Goal: Complete application form

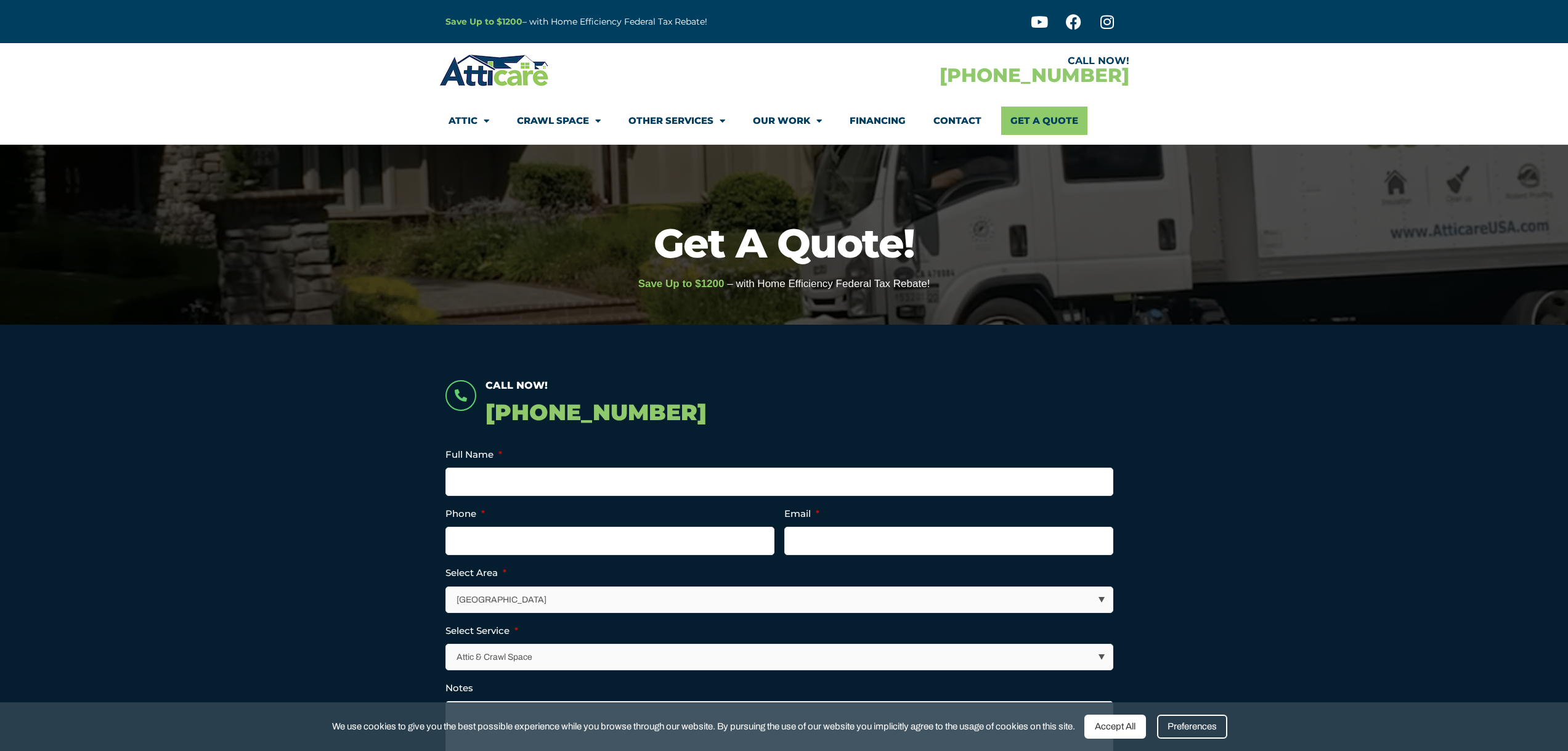
click at [1246, 417] on section "Call Now! [PHONE_NUMBER] Name This field is for validation purposes and should …" at bounding box center [784, 644] width 1568 height 638
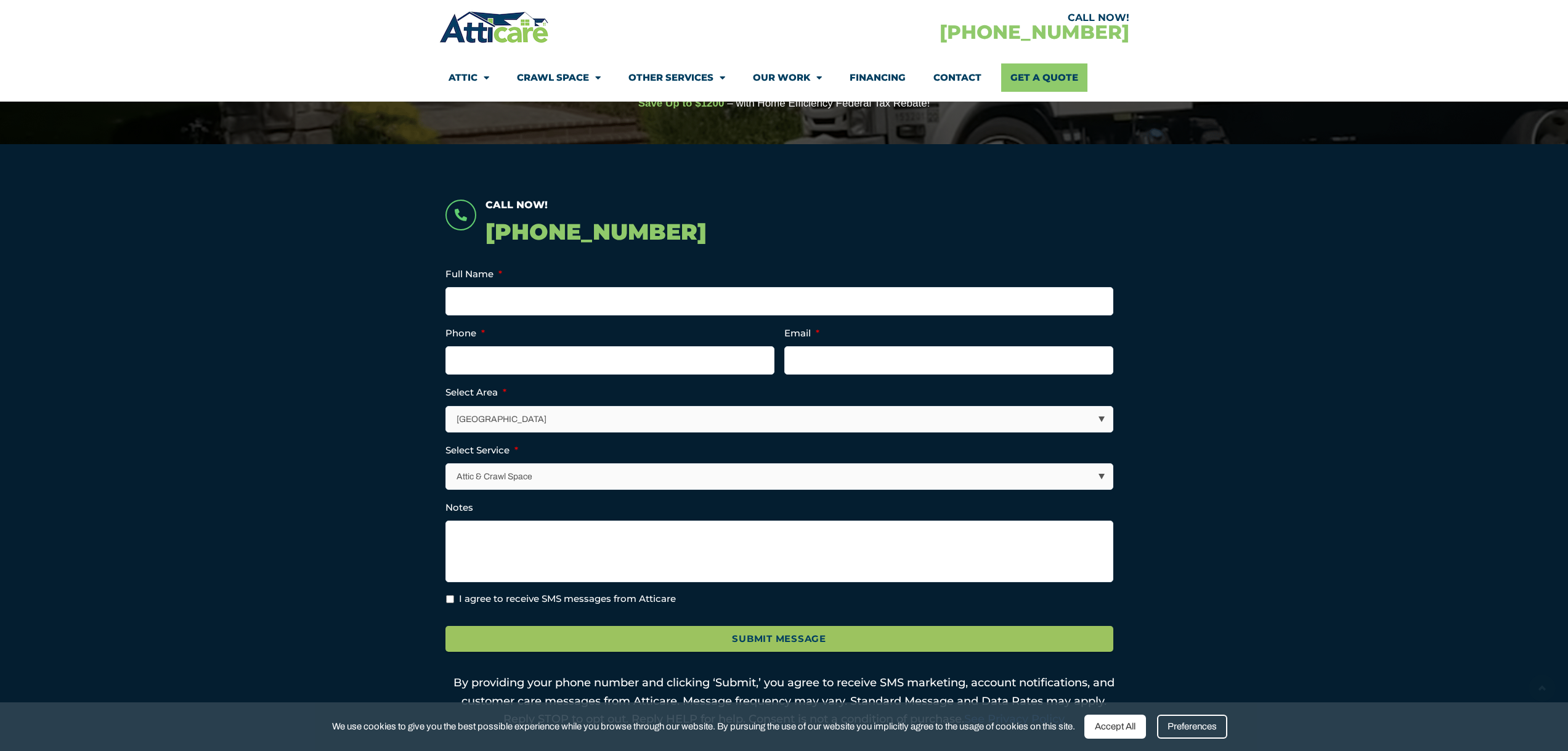
scroll to position [247, 0]
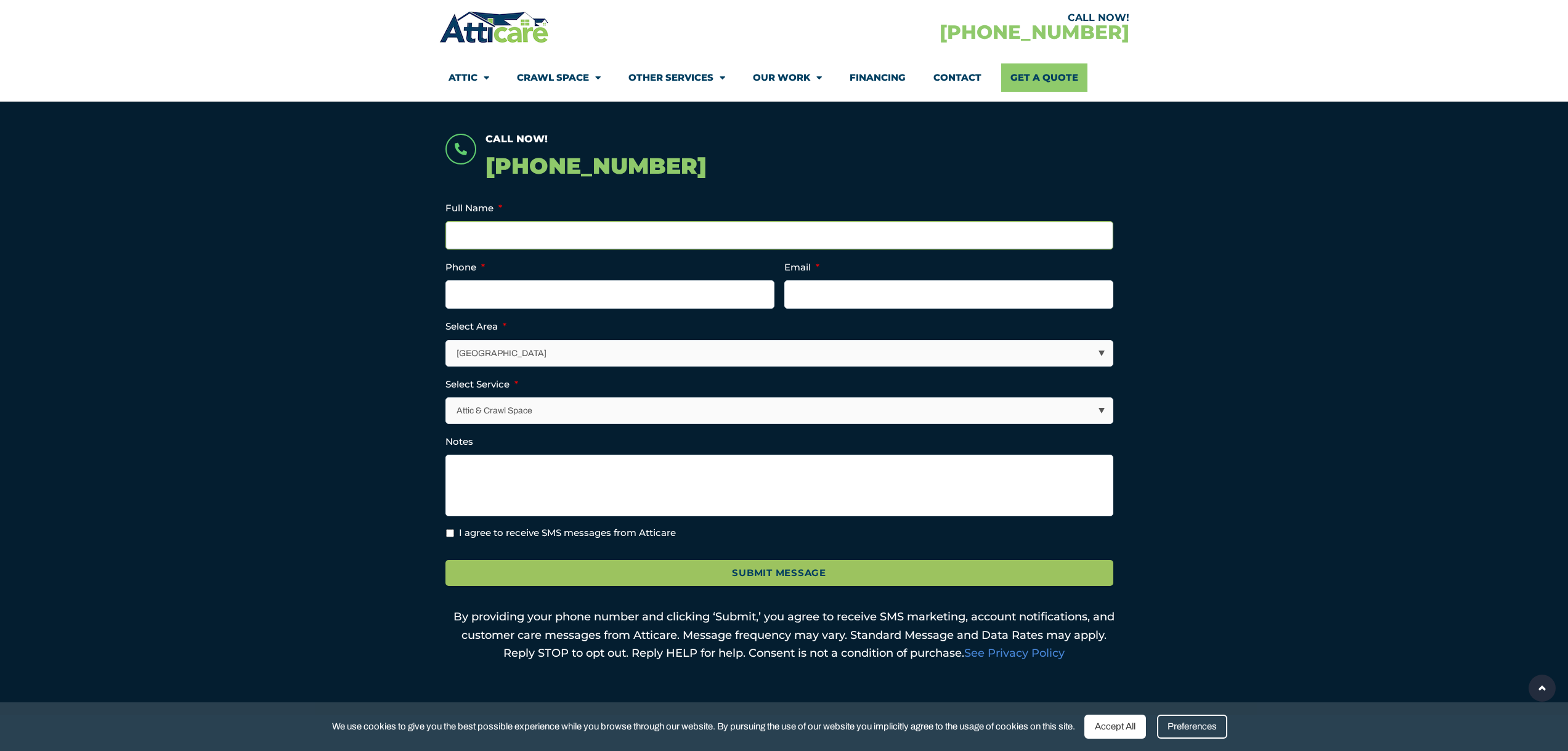
click at [686, 244] on input "Full Name *" at bounding box center [779, 235] width 668 height 28
click at [689, 232] on input "Full Name *" at bounding box center [779, 235] width 668 height 28
click at [1196, 383] on section "Call Now! [PHONE_NUMBER] Name This field is for validation purposes and should …" at bounding box center [784, 397] width 1568 height 638
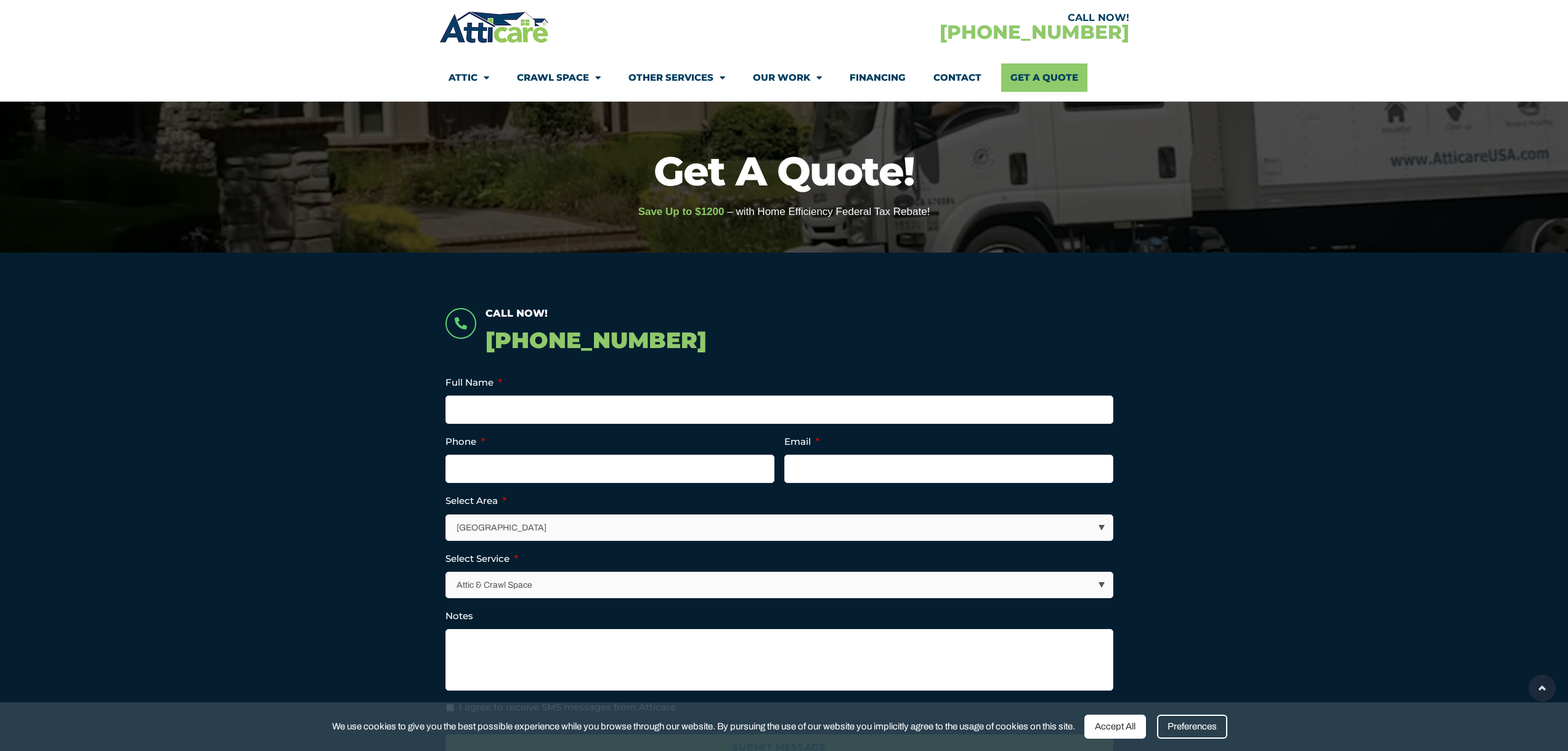
scroll to position [62, 0]
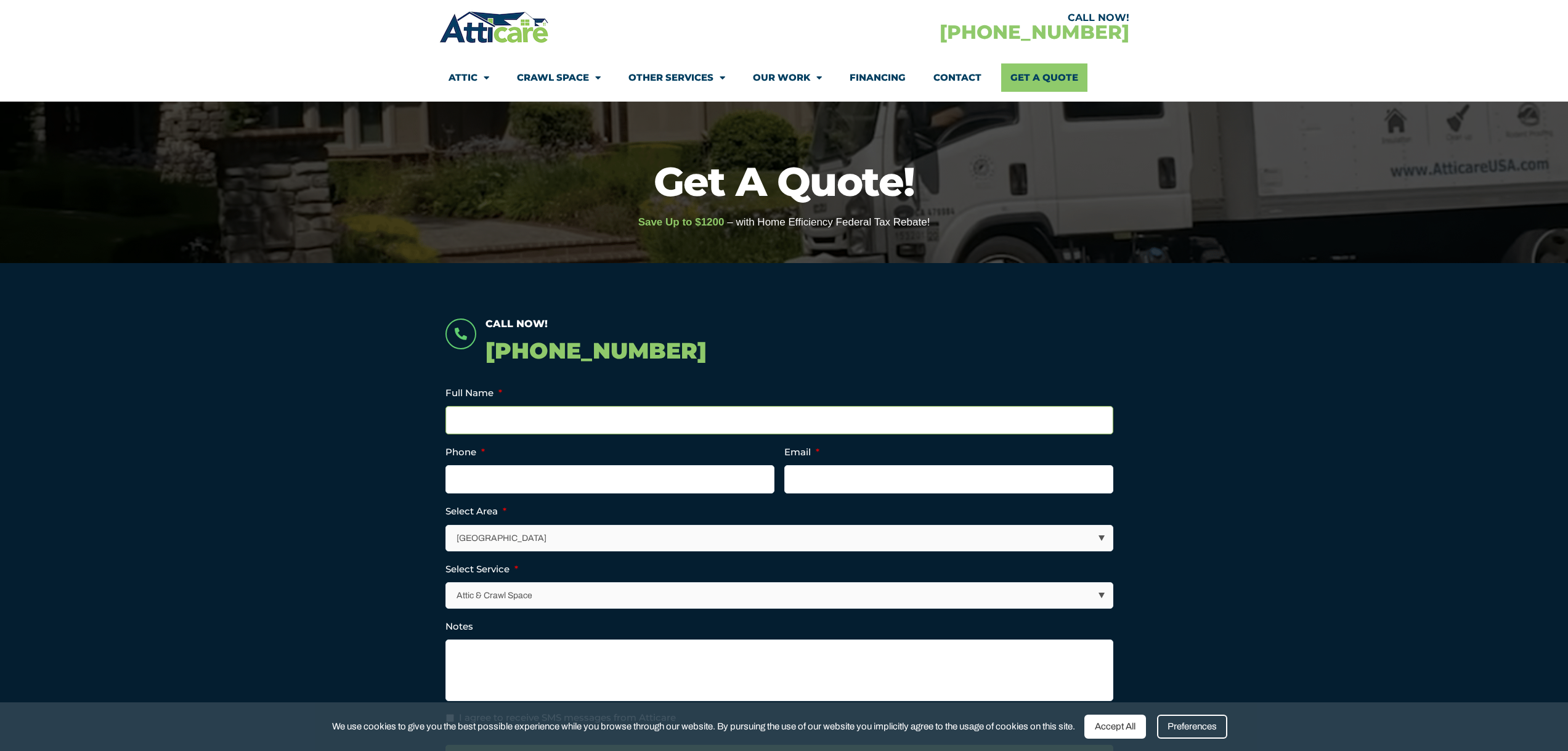
click at [639, 412] on input "Full Name *" at bounding box center [779, 420] width 668 height 28
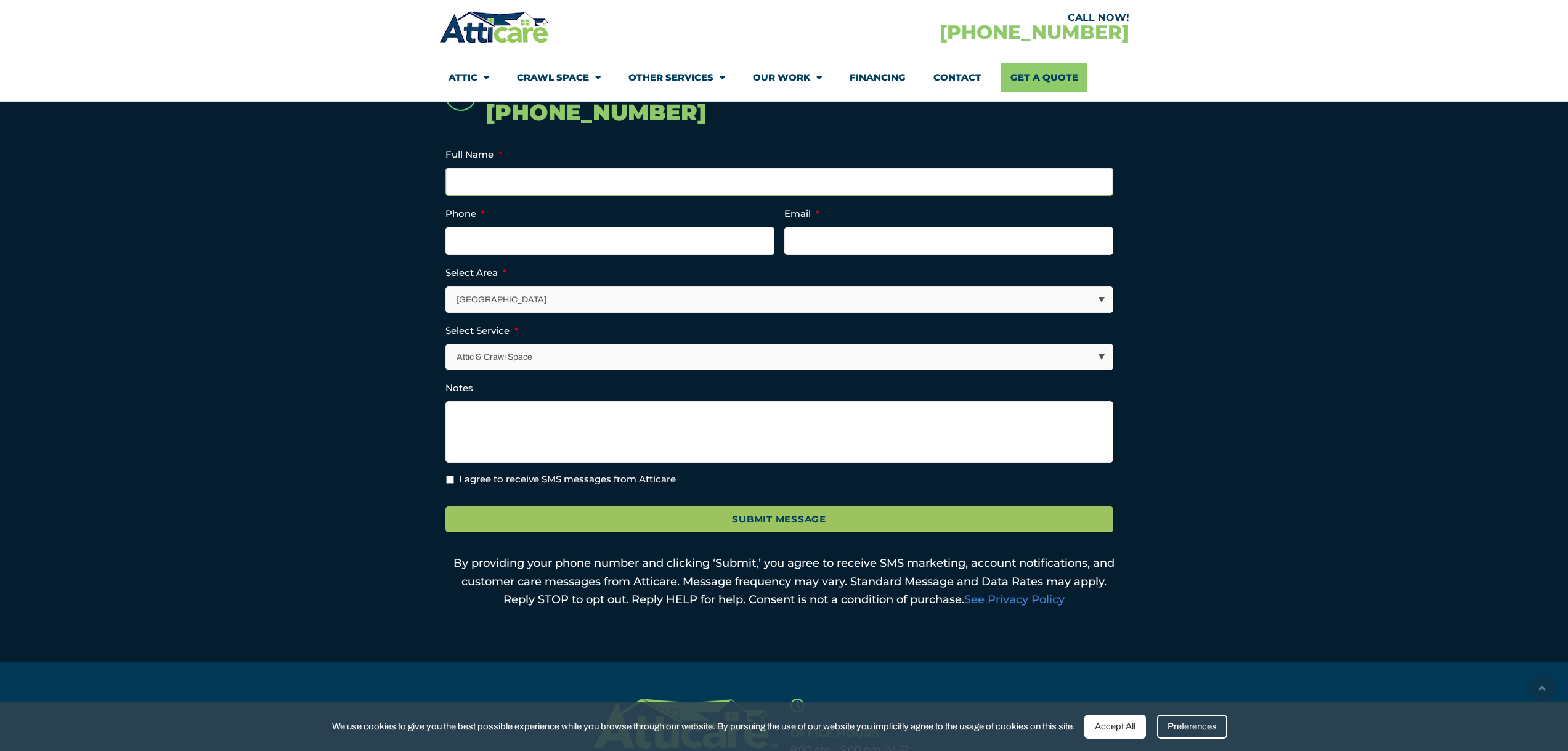
scroll to position [308, 0]
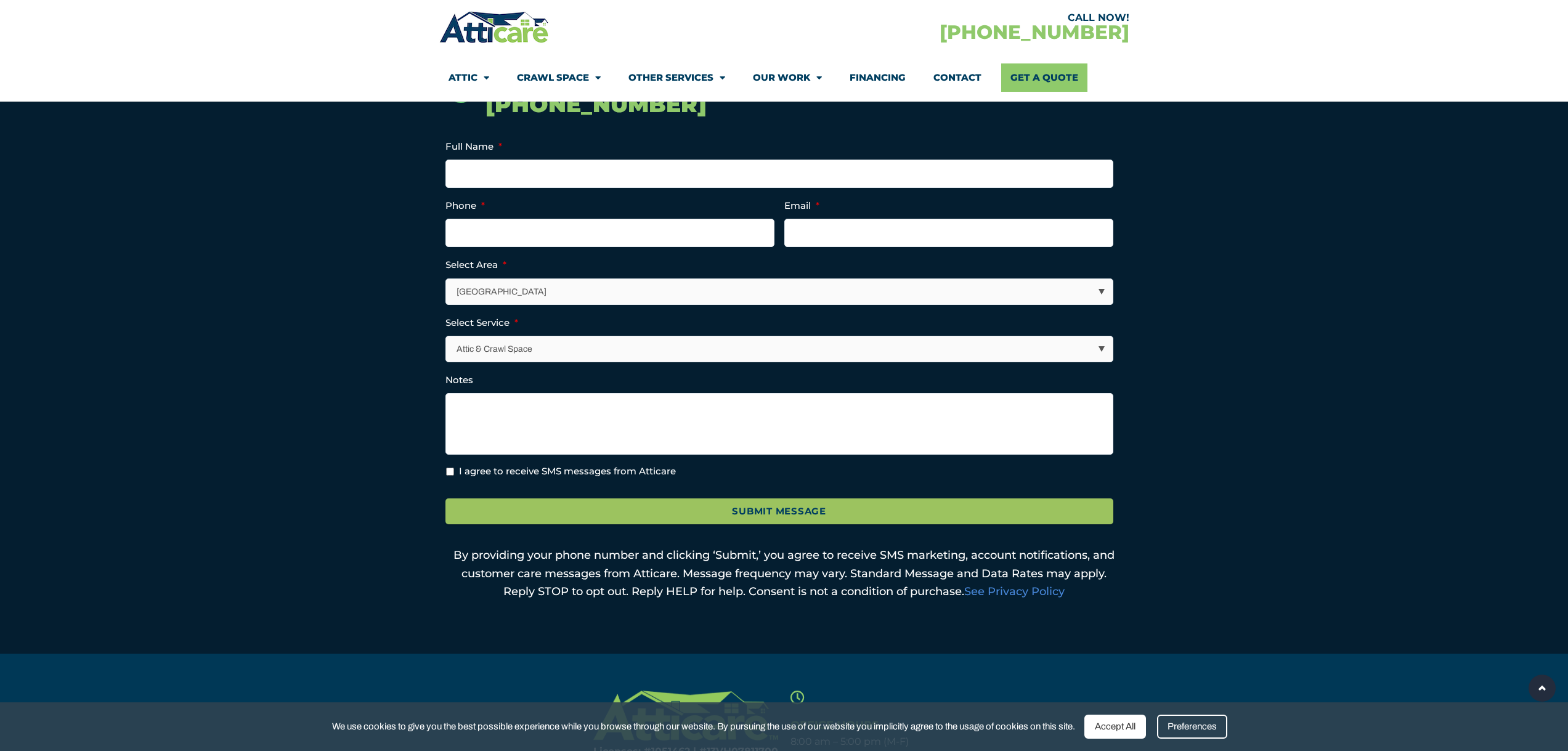
click at [635, 293] on select "[GEOGRAPHIC_DATA] [GEOGRAPHIC_DATA] [US_STATE] / [US_STATE] Area Other Areas" at bounding box center [780, 291] width 667 height 25
select select "[US_STATE] / [US_STATE][GEOGRAPHIC_DATA]"
click at [447, 279] on select "[GEOGRAPHIC_DATA] [GEOGRAPHIC_DATA] [US_STATE] / [US_STATE] Area Other Areas" at bounding box center [780, 291] width 667 height 25
click at [579, 353] on select "Attic & Crawl Space Insulation Roofing Solar Energy Other Services" at bounding box center [780, 349] width 667 height 25
select select "Insulation"
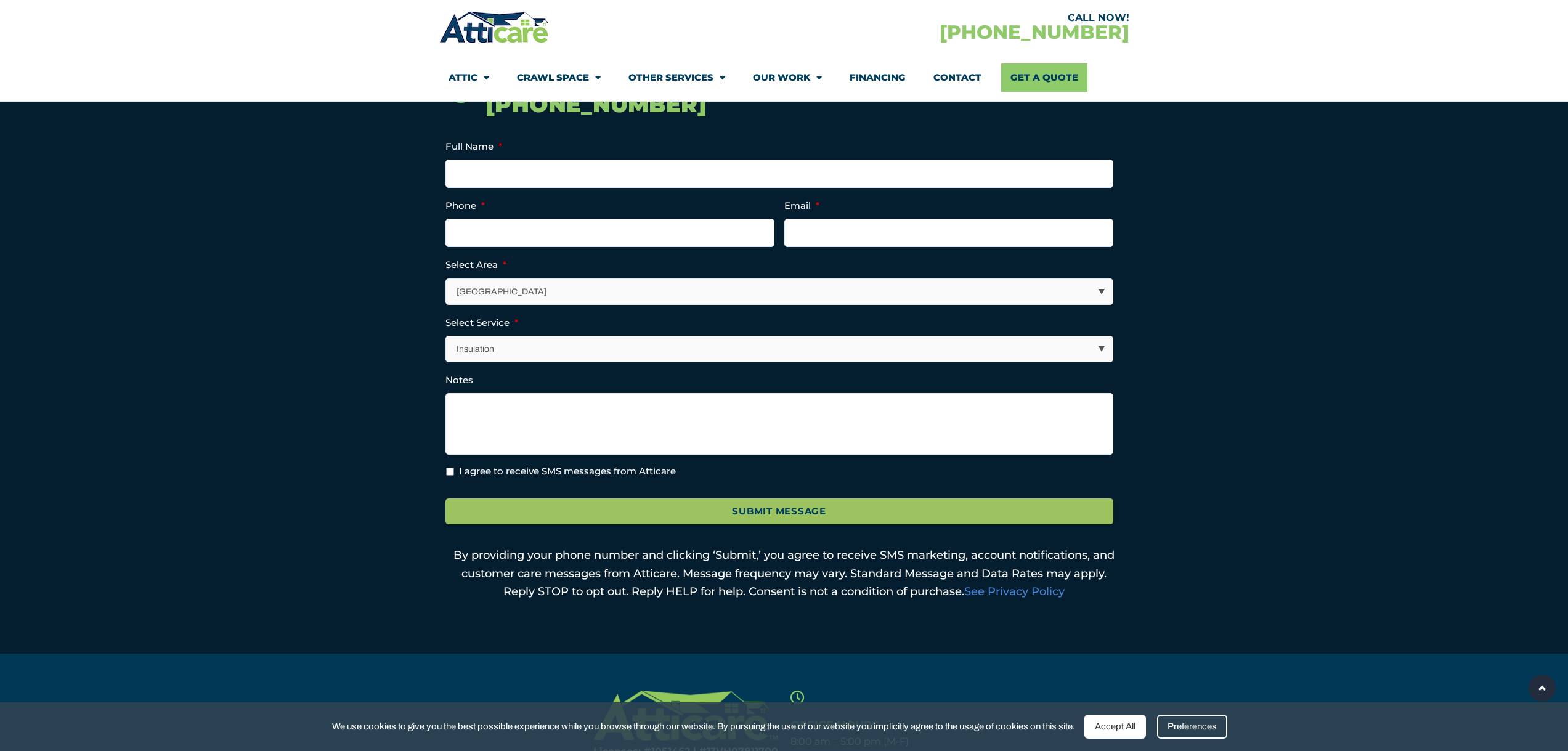
click at [447, 337] on select "Attic & Crawl Space Insulation Roofing Solar Energy Other Services" at bounding box center [780, 349] width 667 height 25
click at [539, 427] on textarea "Notes" at bounding box center [779, 424] width 668 height 62
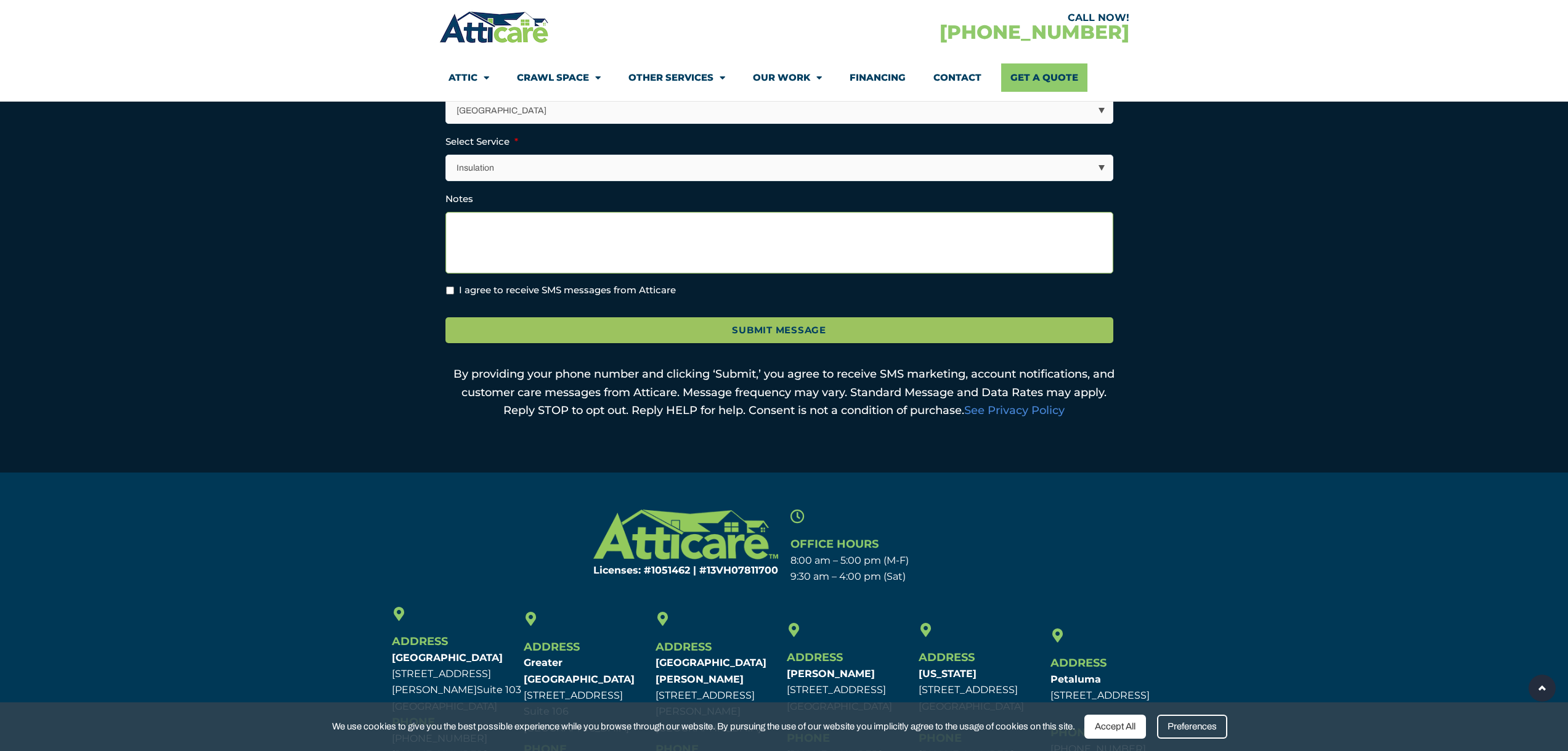
scroll to position [493, 0]
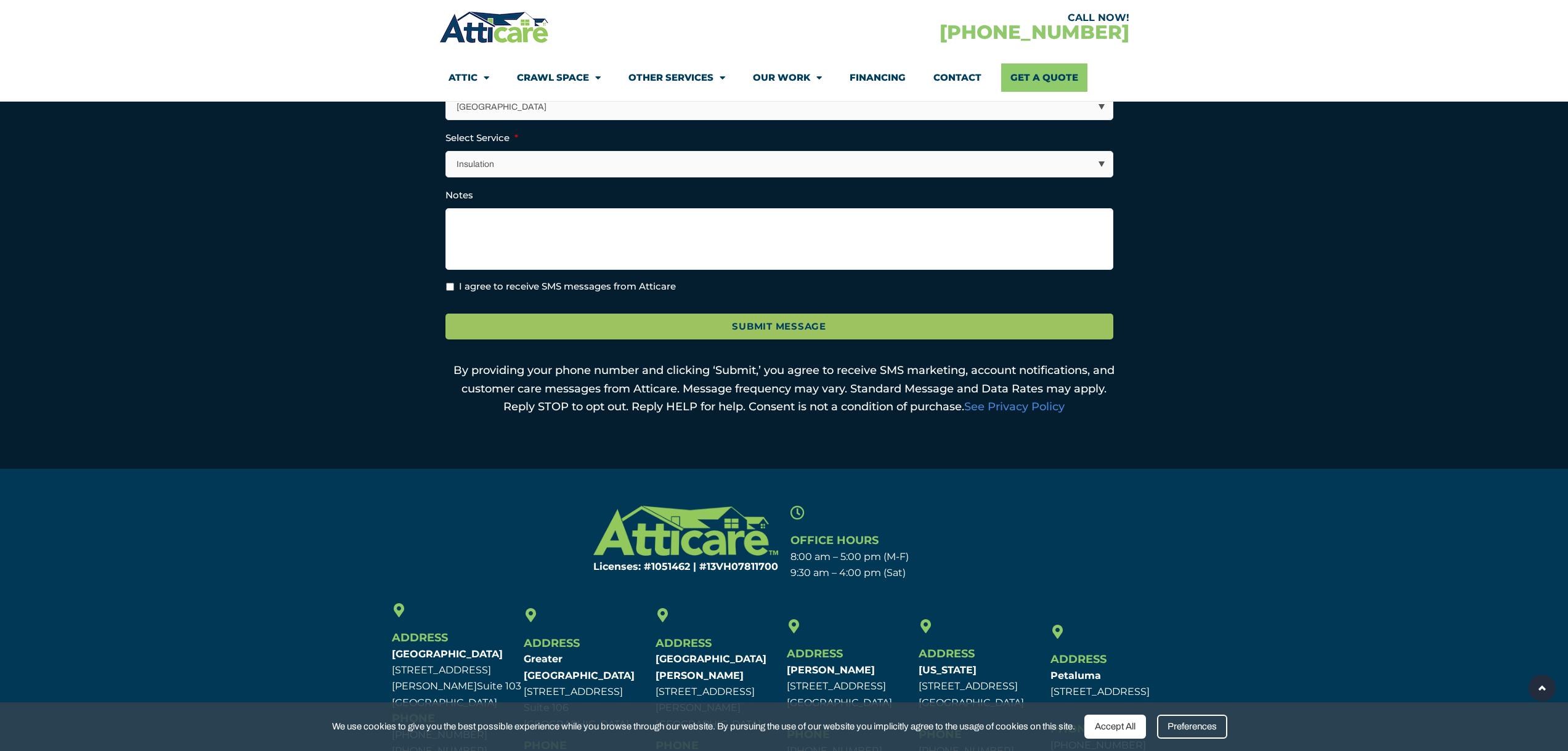
click at [1255, 494] on section "Licenses: #1051462 | #13VH078117​00 Office Hours 8:00 am – 5:00 pm (M-F) 9:30 a…" at bounding box center [784, 639] width 1568 height 341
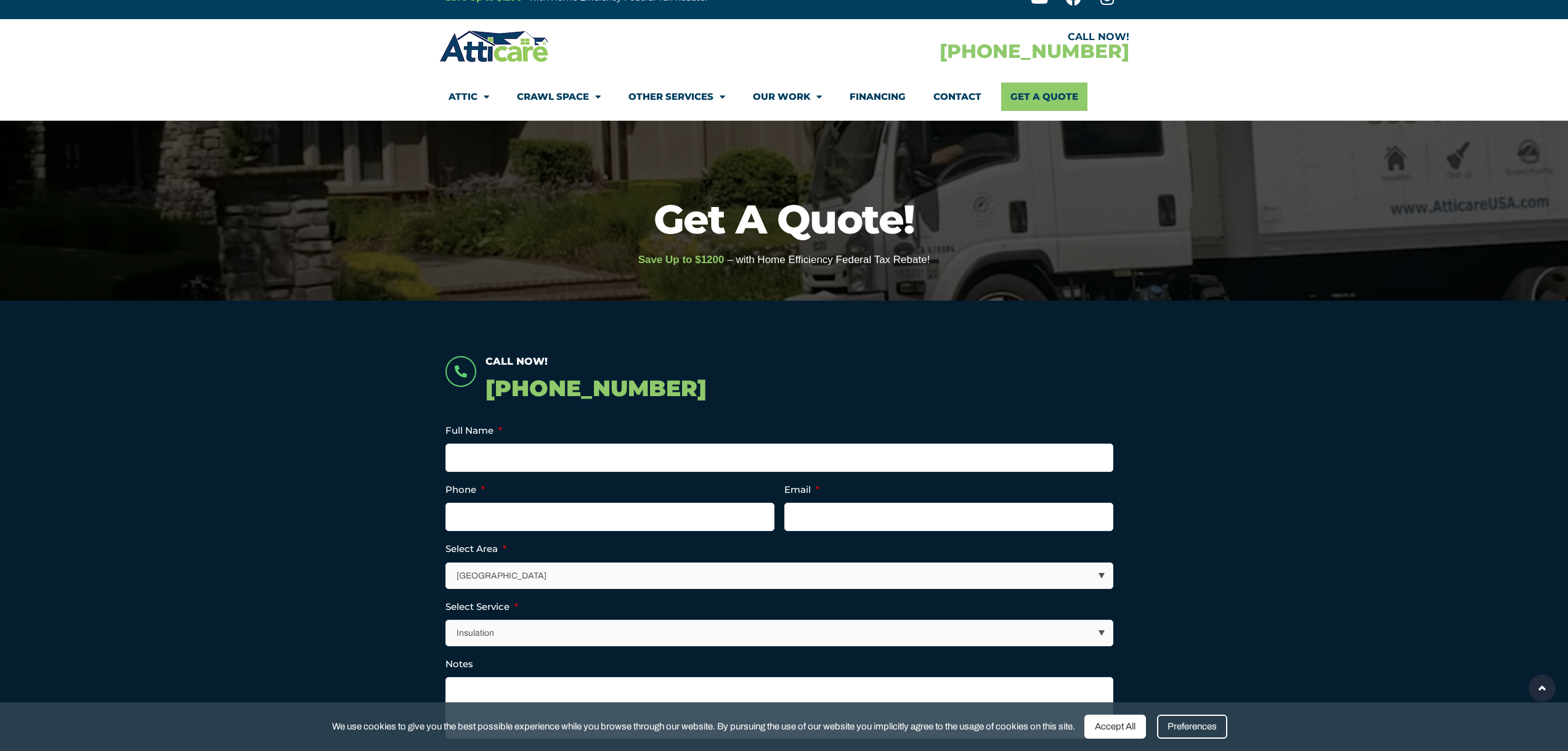
scroll to position [0, 0]
